Goal: Transaction & Acquisition: Purchase product/service

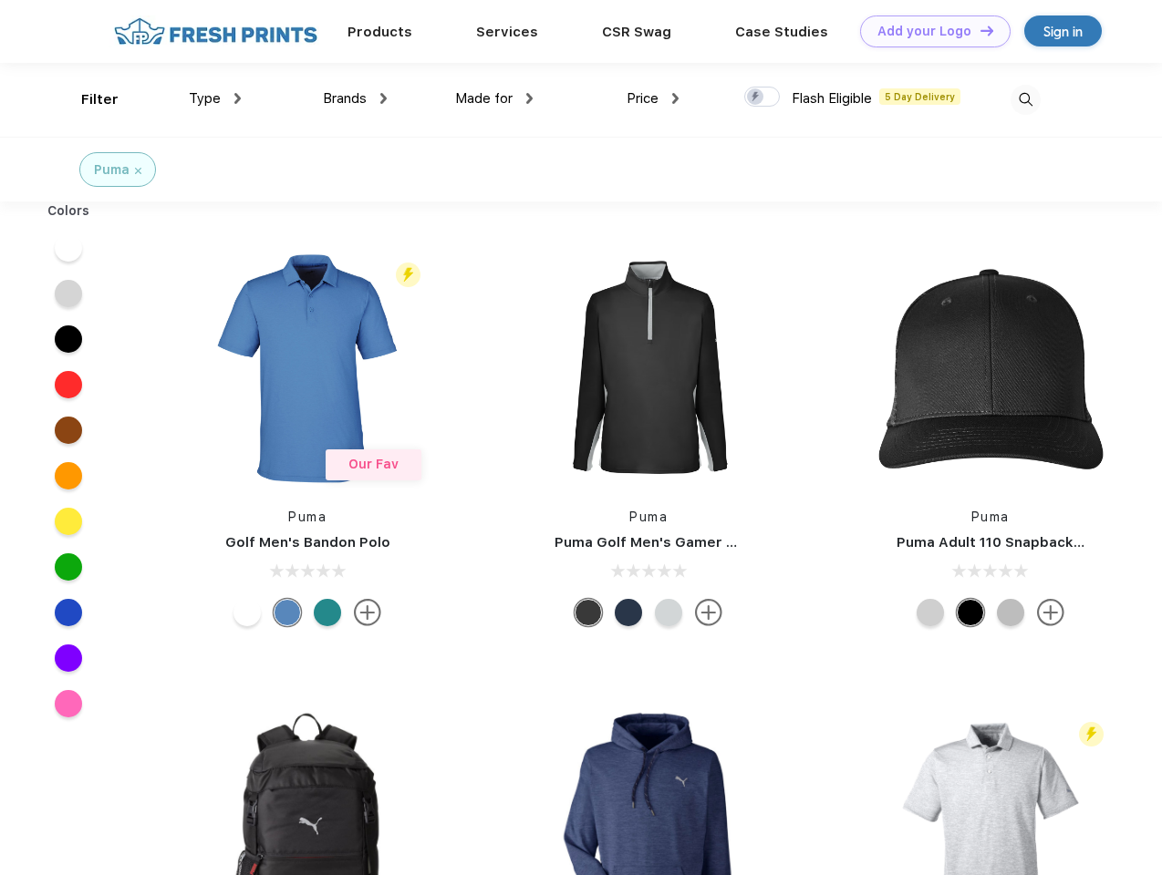
click at [928, 31] on link "Add your Logo Design Tool" at bounding box center [935, 31] width 150 height 32
click at [88, 99] on div "Filter" at bounding box center [99, 99] width 37 height 21
click at [215, 98] on span "Type" at bounding box center [205, 98] width 32 height 16
click at [355, 98] on span "Brands" at bounding box center [345, 98] width 44 height 16
click at [494, 98] on span "Made for" at bounding box center [483, 98] width 57 height 16
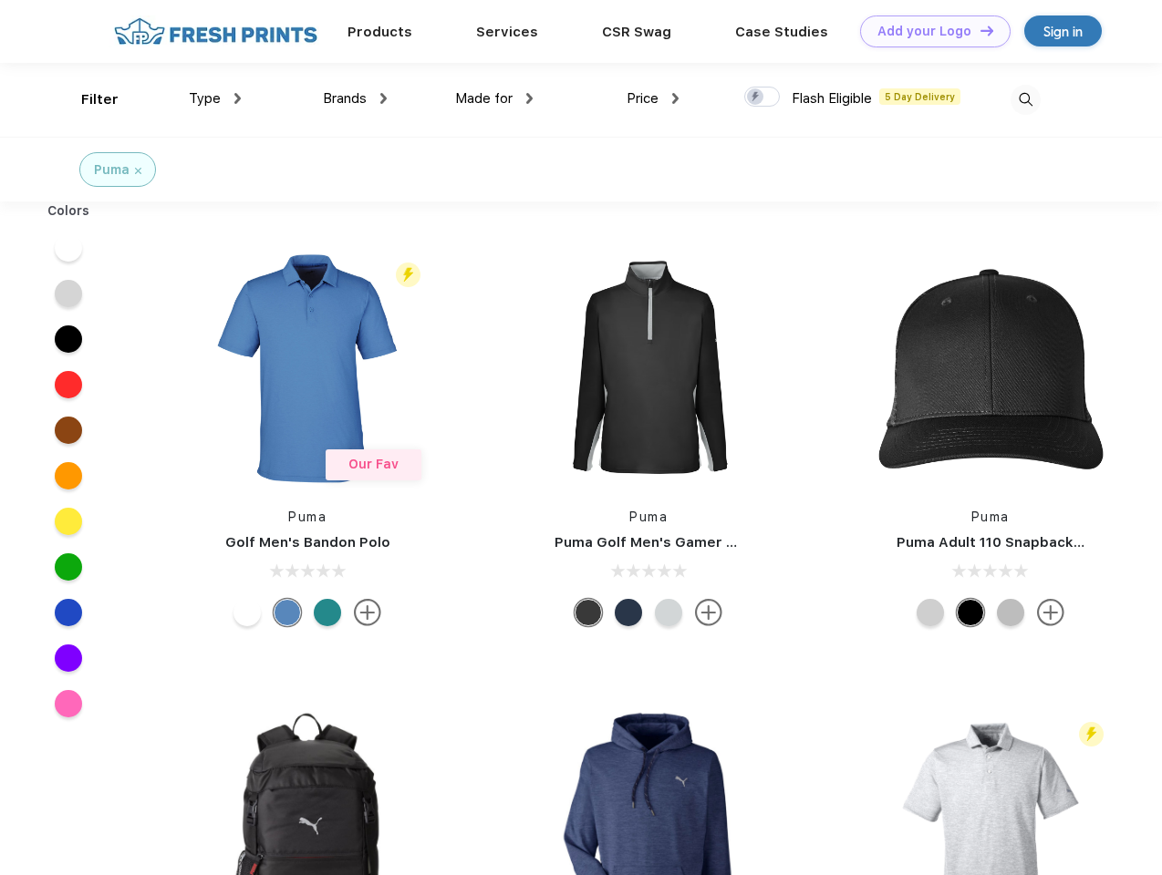
click at [653, 98] on span "Price" at bounding box center [642, 98] width 32 height 16
click at [762, 98] on div at bounding box center [762, 97] width 36 height 20
click at [756, 98] on input "checkbox" at bounding box center [750, 92] width 12 height 12
click at [1025, 99] on img at bounding box center [1025, 100] width 30 height 30
click at [68, 248] on div at bounding box center [69, 248] width 70 height 46
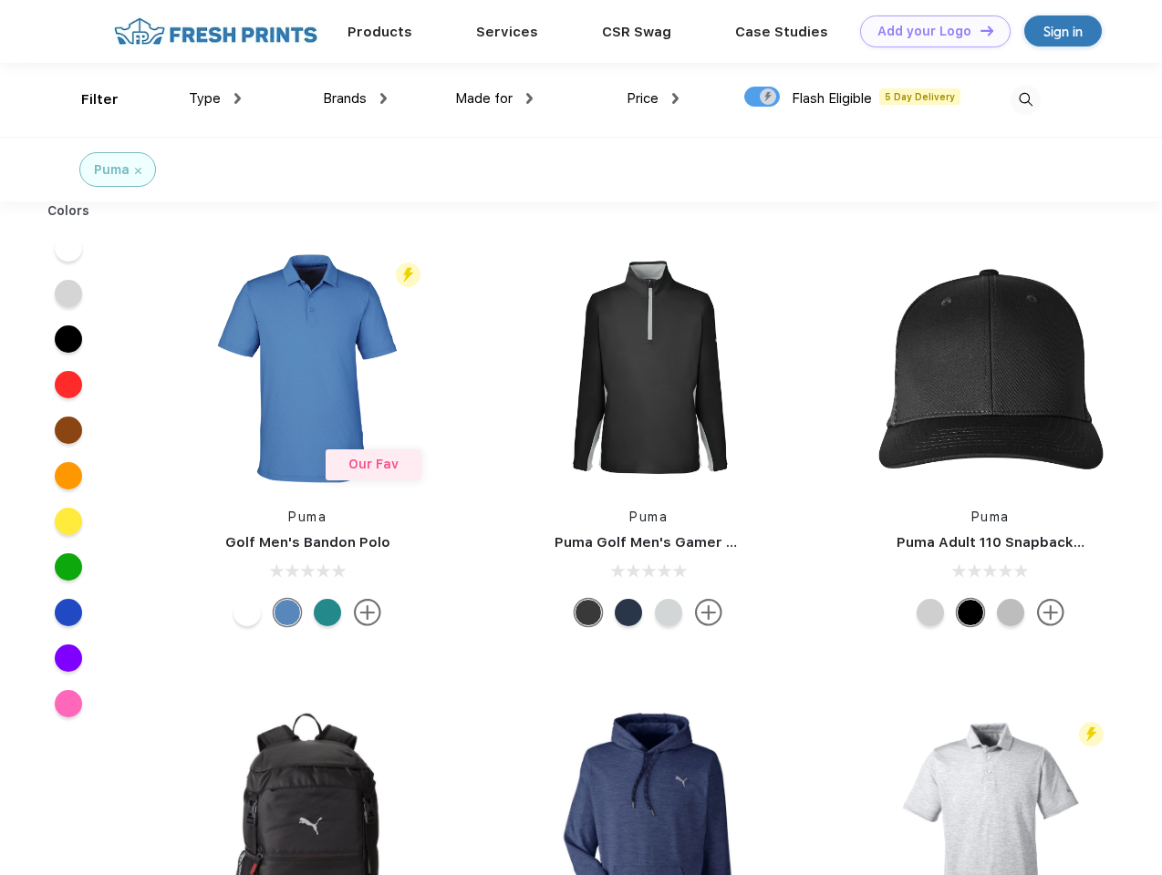
click at [68, 294] on div at bounding box center [69, 294] width 70 height 46
